Goal: Obtain resource: Obtain resource

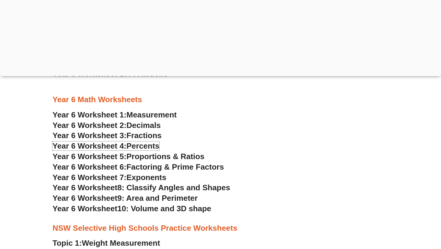
scroll to position [1243, 0]
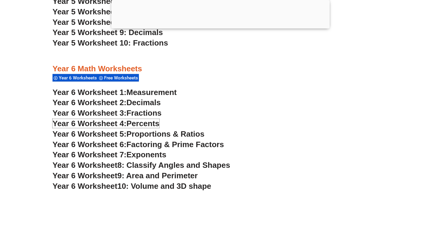
scroll to position [1364, 0]
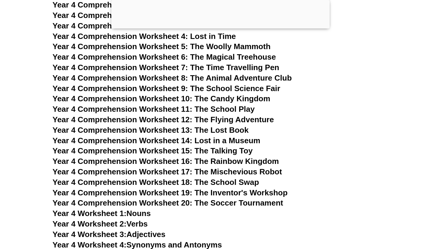
scroll to position [2467, 0]
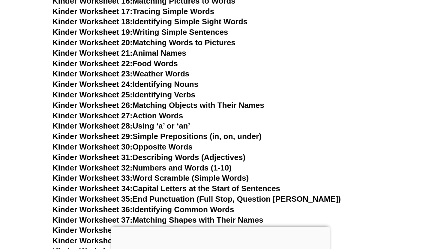
scroll to position [452, 0]
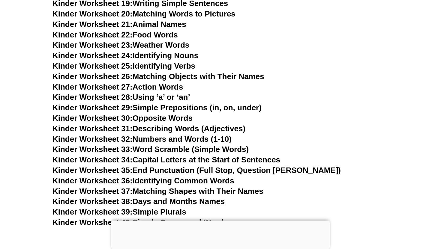
click at [218, 221] on div at bounding box center [220, 221] width 218 height 0
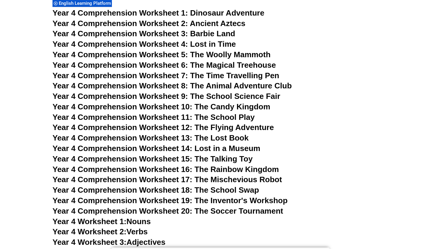
scroll to position [2470, 0]
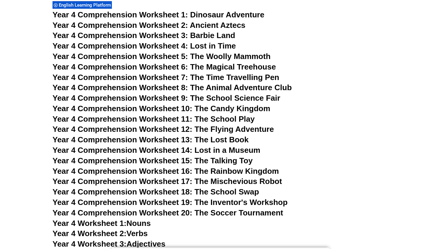
click at [186, 162] on span "Year 4 Comprehension Worksheet 15: The Talking Toy" at bounding box center [153, 160] width 200 height 9
